Goal: Navigation & Orientation: Find specific page/section

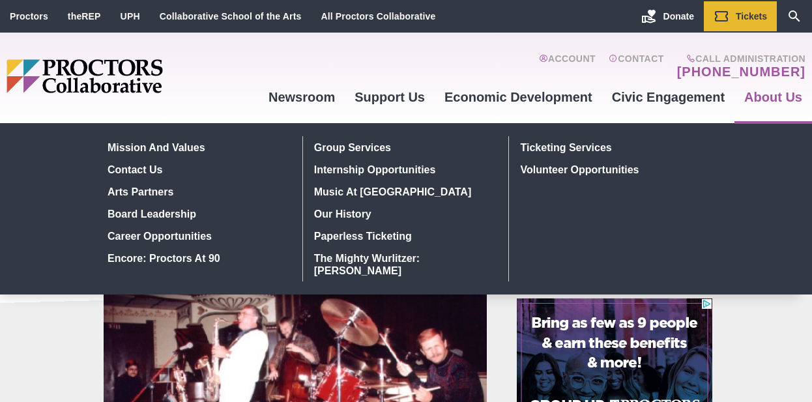
click at [749, 107] on link "About Us" at bounding box center [773, 96] width 78 height 35
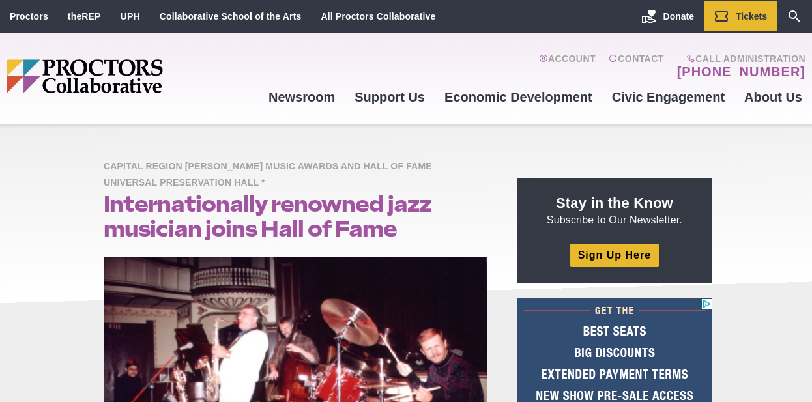
click at [42, 116] on div "Main site navigation and header" at bounding box center [133, 78] width 252 height 91
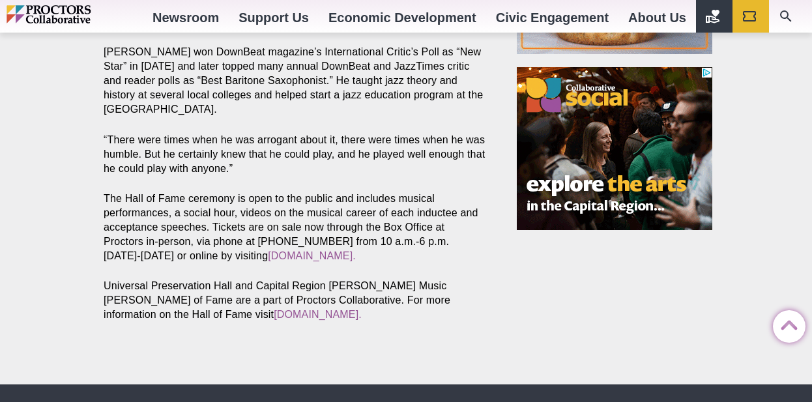
scroll to position [1451, 0]
